Goal: Navigation & Orientation: Find specific page/section

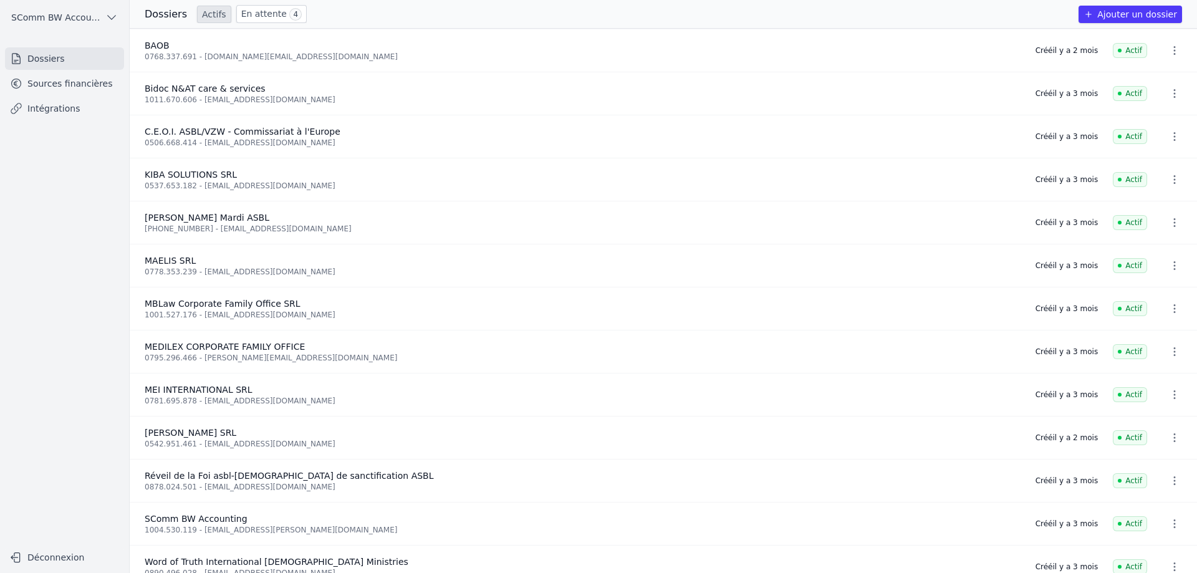
scroll to position [20, 0]
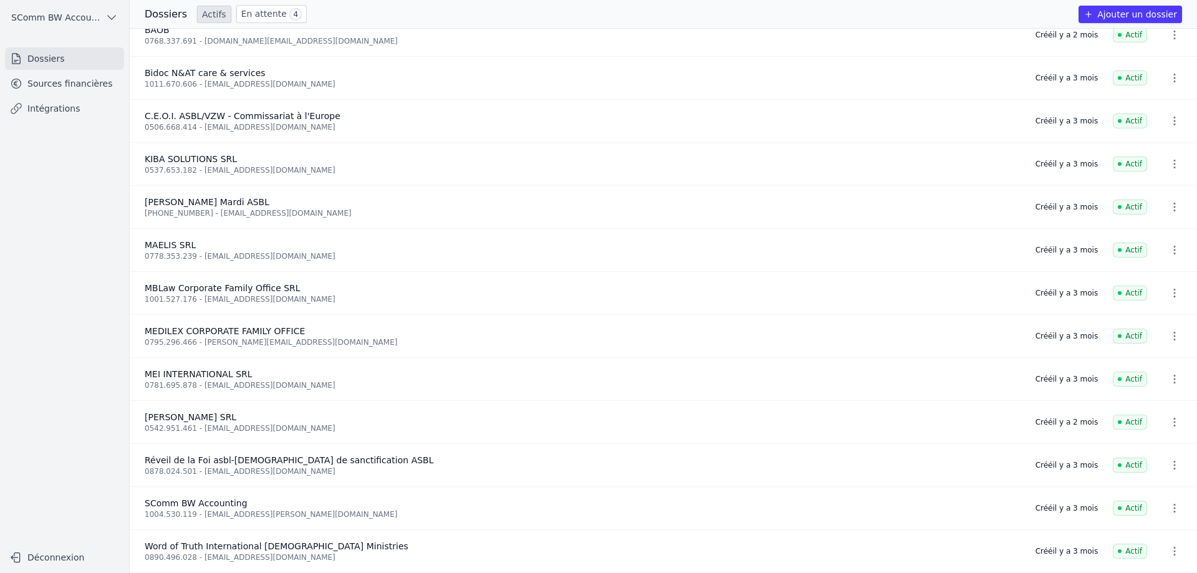
click at [260, 9] on link "En attente 4" at bounding box center [271, 14] width 70 height 18
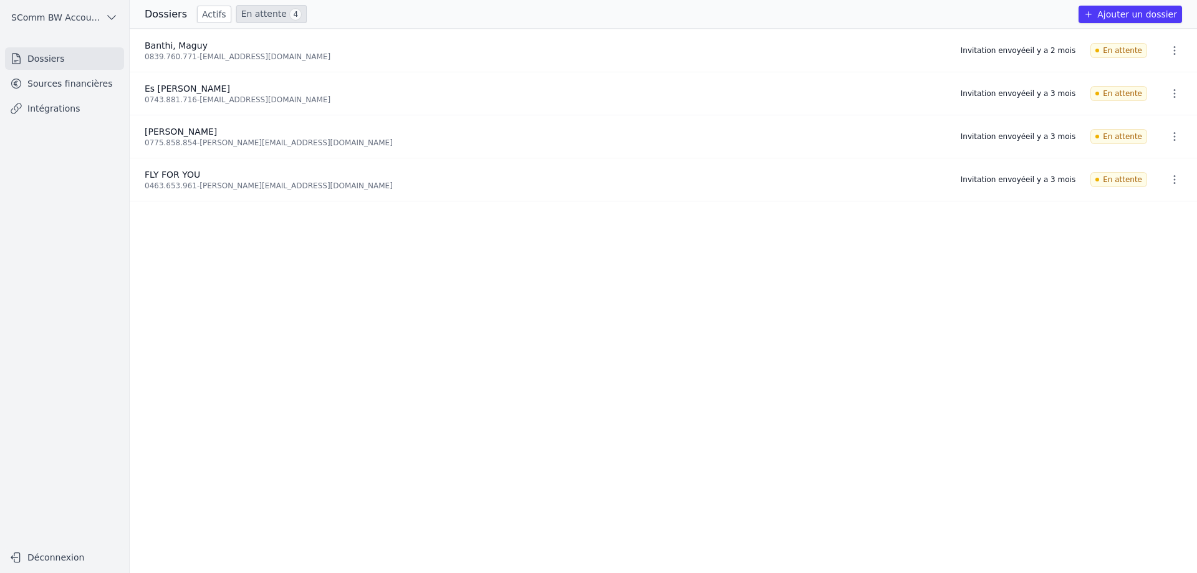
click at [204, 15] on link "Actifs" at bounding box center [214, 14] width 34 height 17
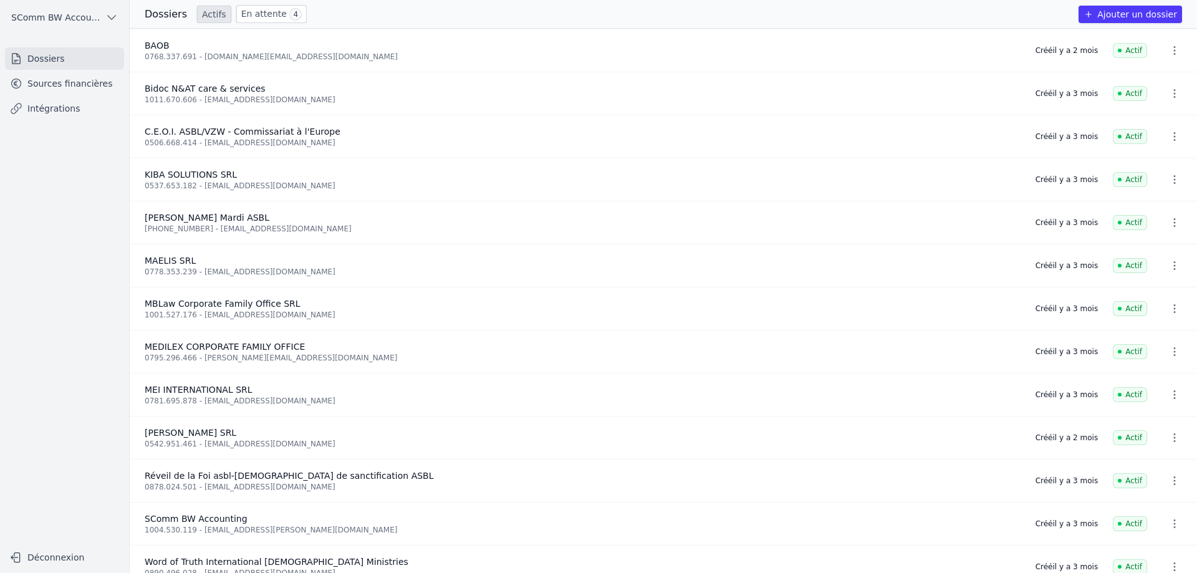
scroll to position [20, 0]
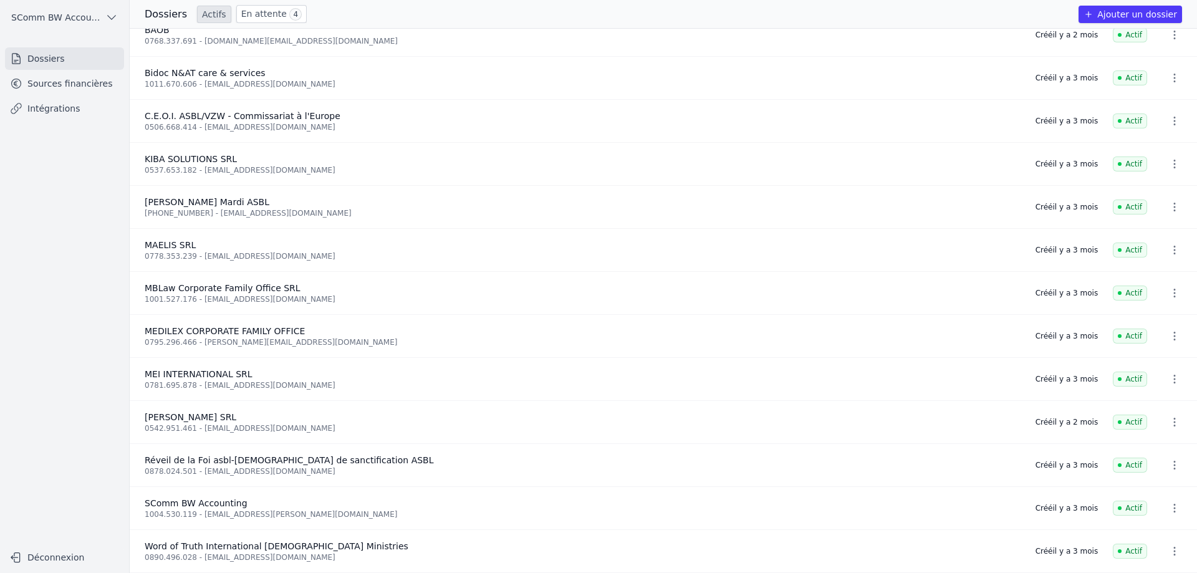
click at [47, 89] on link "Sources financières" at bounding box center [64, 83] width 119 height 22
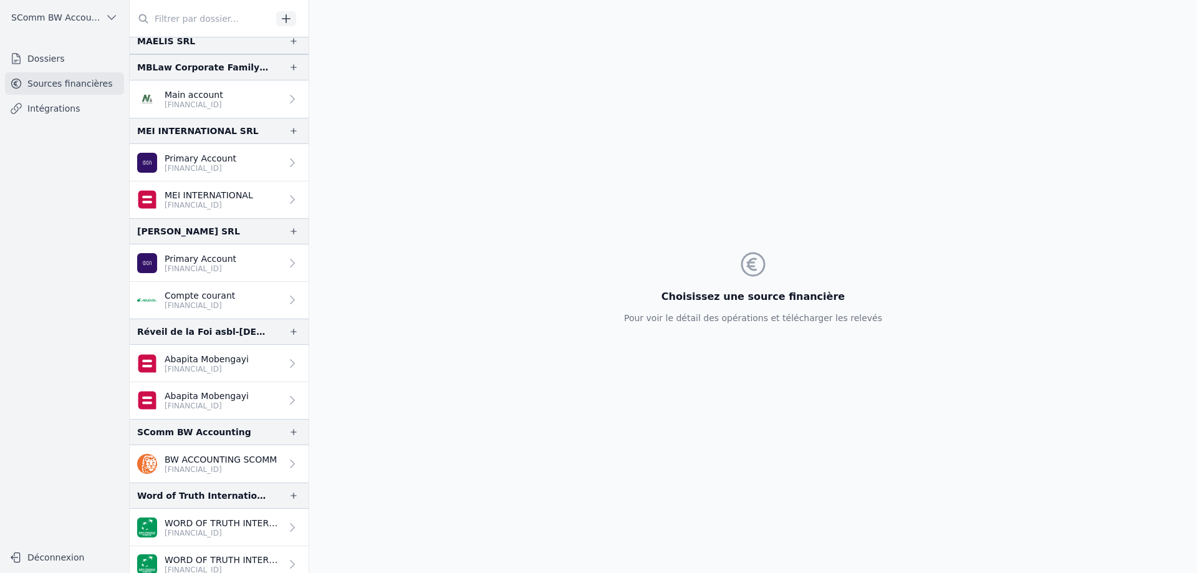
scroll to position [421, 0]
